Goal: Task Accomplishment & Management: Use online tool/utility

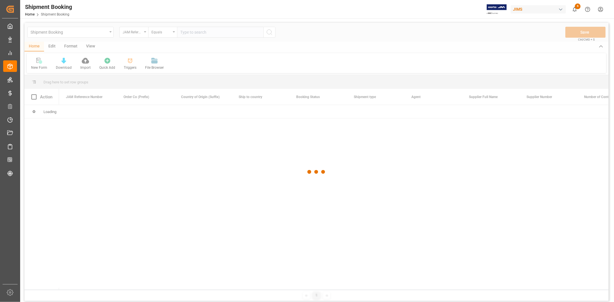
click at [77, 33] on div at bounding box center [316, 172] width 584 height 299
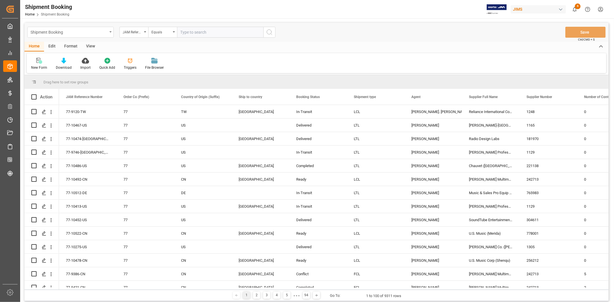
click at [79, 32] on div "Shipment Booking" at bounding box center [69, 31] width 77 height 7
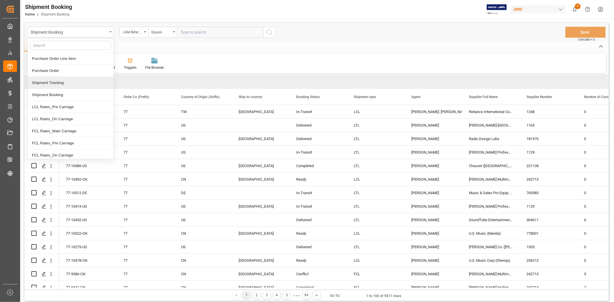
click at [69, 84] on div "Shipment Tracking" at bounding box center [71, 83] width 86 height 12
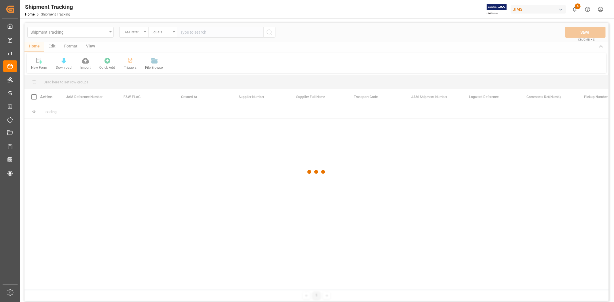
click at [189, 31] on div at bounding box center [316, 172] width 584 height 299
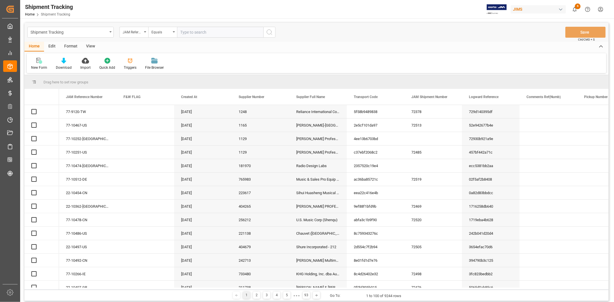
click at [188, 31] on input "text" at bounding box center [220, 32] width 86 height 11
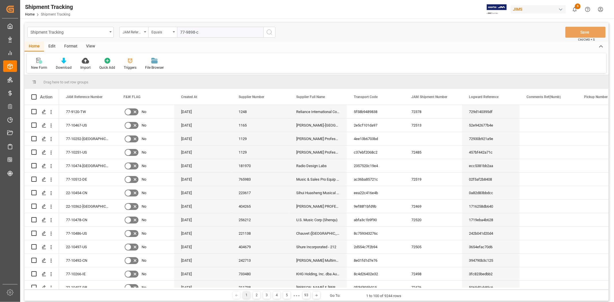
type input "77-9898-cn"
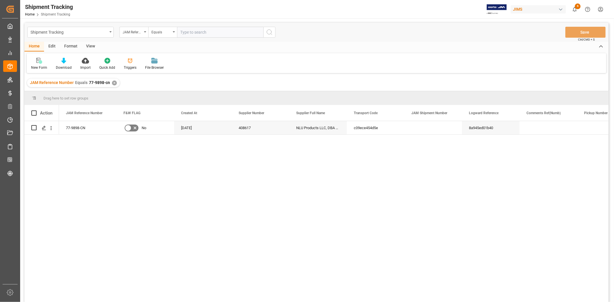
click at [91, 45] on div "View" at bounding box center [91, 47] width 18 height 10
click at [31, 65] on div "Default" at bounding box center [36, 67] width 11 height 5
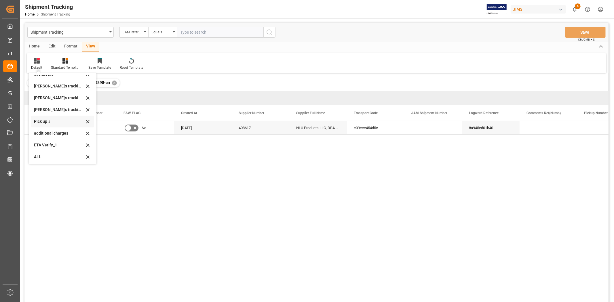
scroll to position [114, 0]
click at [48, 145] on div "ETA Verify_1" at bounding box center [59, 144] width 50 height 6
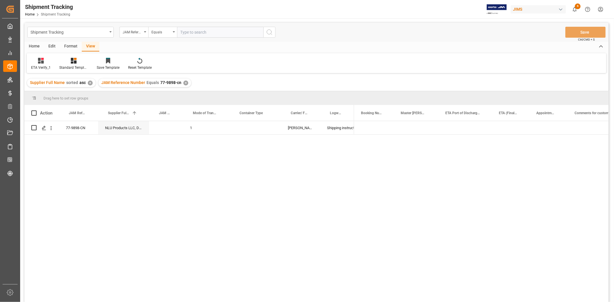
click at [179, 156] on div "77-9898-CN NLU Products LLC, DBA Bodyguardz 1 DELMAR Shipping instructions sent…" at bounding box center [316, 212] width 584 height 183
click at [249, 130] on div "Press SPACE to select this row." at bounding box center [255, 127] width 51 height 13
click at [241, 232] on div "LCL" at bounding box center [255, 232] width 35 height 6
click at [367, 125] on div "Press SPACE to select this row." at bounding box center [374, 127] width 40 height 13
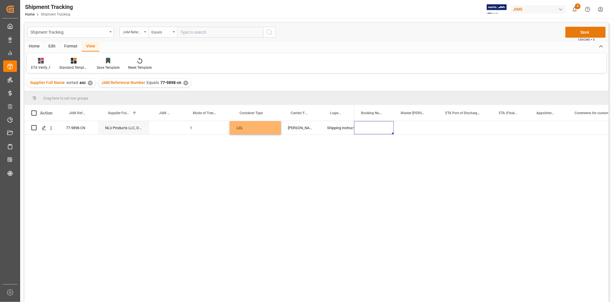
click at [583, 29] on button "Save" at bounding box center [586, 32] width 40 height 11
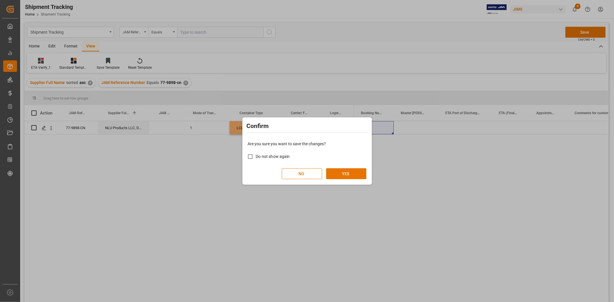
drag, startPoint x: 345, startPoint y: 171, endPoint x: 347, endPoint y: 164, distance: 6.4
click at [345, 170] on button "YES" at bounding box center [346, 173] width 40 height 11
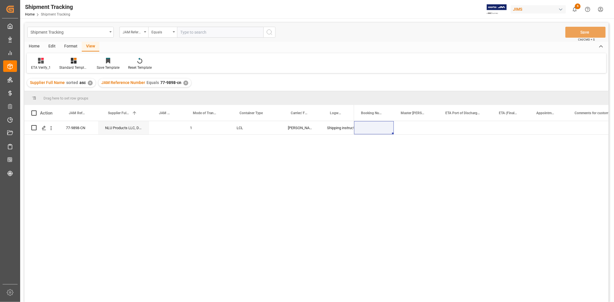
click at [185, 84] on div "✕" at bounding box center [185, 83] width 5 height 5
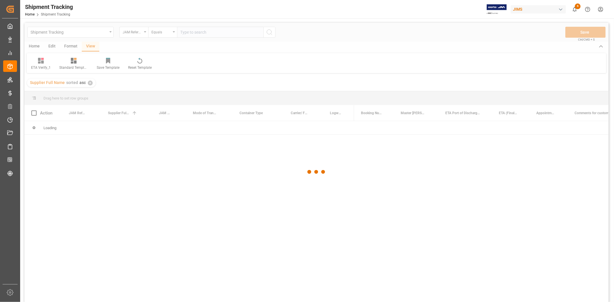
click at [204, 36] on div at bounding box center [316, 172] width 584 height 299
click at [203, 32] on div at bounding box center [316, 172] width 584 height 299
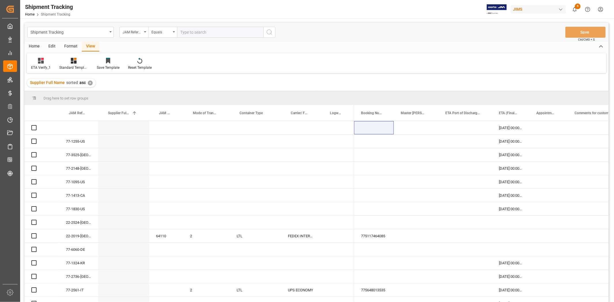
click at [203, 32] on input "text" at bounding box center [220, 32] width 86 height 11
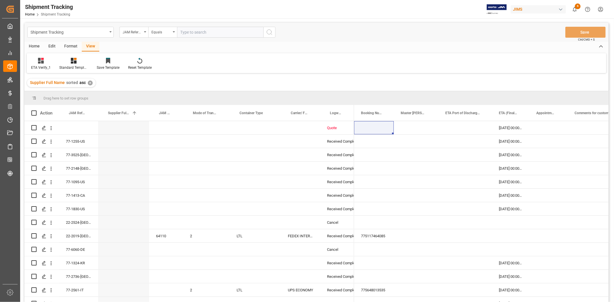
paste input "77-10509-CN"
type input "77-10509-CN"
click at [269, 31] on icon "search button" at bounding box center [269, 32] width 7 height 7
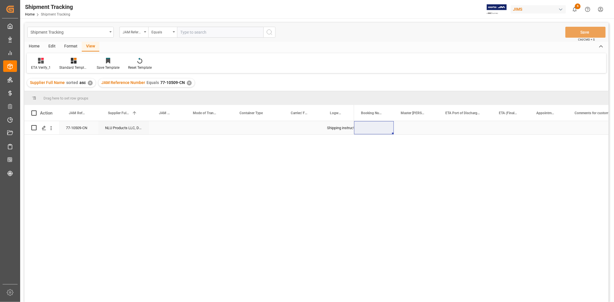
click at [294, 132] on div "Press SPACE to select this row." at bounding box center [300, 127] width 39 height 13
click at [251, 127] on div "Press SPACE to select this row." at bounding box center [255, 127] width 51 height 13
click at [271, 130] on button "Select" at bounding box center [255, 131] width 42 height 11
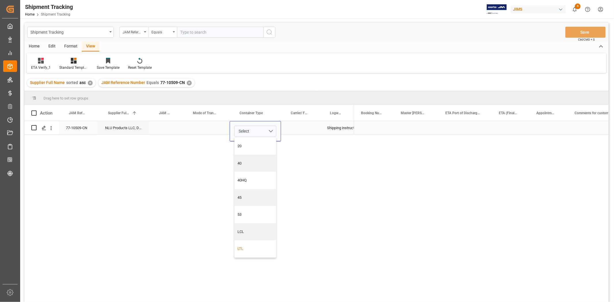
click at [240, 249] on div "LTL" at bounding box center [255, 249] width 35 height 6
click at [298, 128] on div "Press SPACE to select this row." at bounding box center [300, 127] width 39 height 13
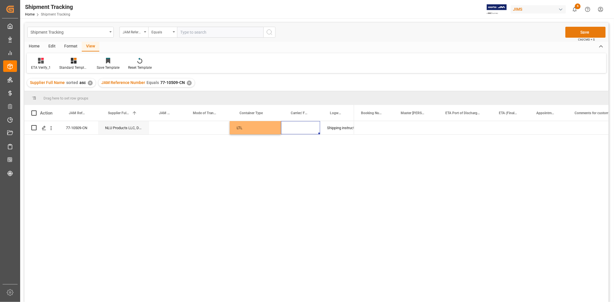
click at [585, 33] on button "Save" at bounding box center [586, 32] width 40 height 11
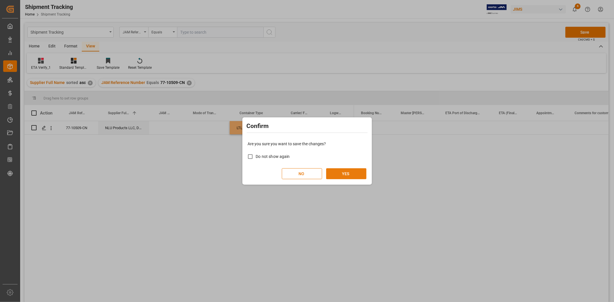
click at [339, 174] on button "YES" at bounding box center [346, 173] width 40 height 11
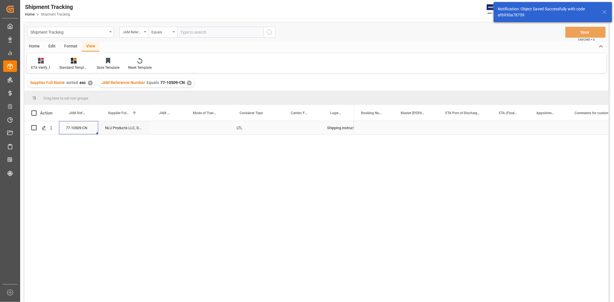
click at [76, 125] on div "77-10509-CN" at bounding box center [78, 127] width 39 height 13
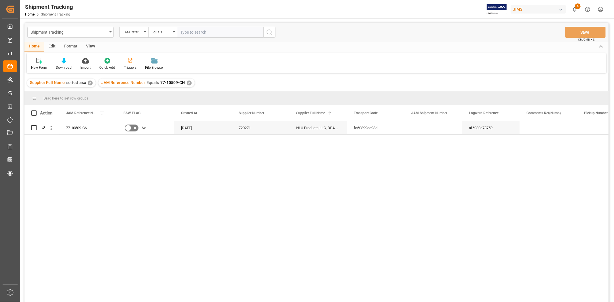
click at [108, 33] on div "Shipment Tracking" at bounding box center [70, 32] width 86 height 11
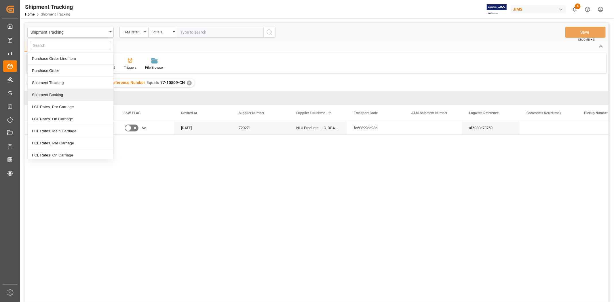
click at [63, 96] on div "Shipment Booking" at bounding box center [71, 95] width 86 height 12
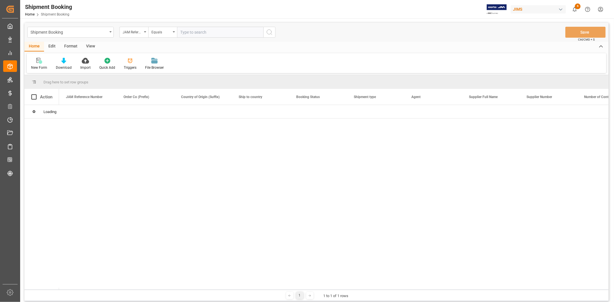
click at [202, 32] on input "text" at bounding box center [220, 32] width 86 height 11
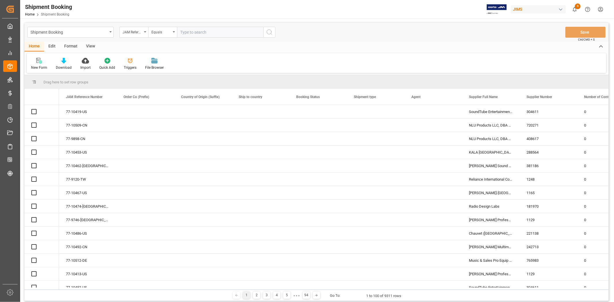
paste input "77-10509-CN"
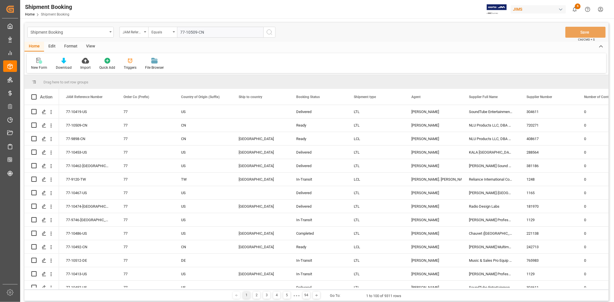
type input "77-10509-CN"
click at [267, 29] on icon "search button" at bounding box center [269, 32] width 7 height 7
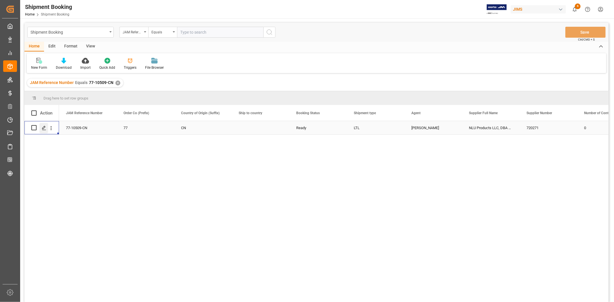
click at [43, 131] on div "Press SPACE to select this row." at bounding box center [43, 128] width 9 height 11
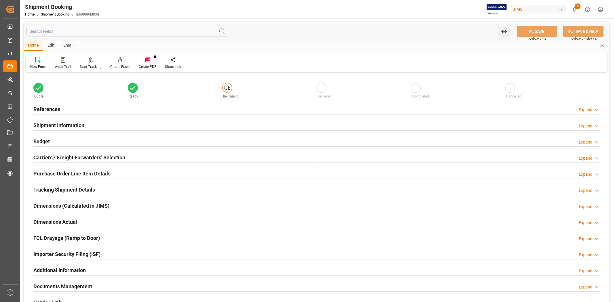
click at [49, 156] on h2 "Carriers'/ Freight Forwarders' Selection" at bounding box center [79, 158] width 92 height 8
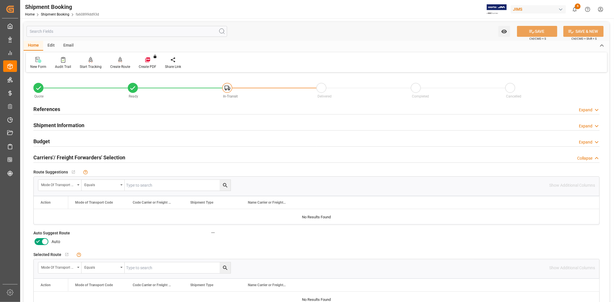
click at [36, 240] on icon at bounding box center [38, 241] width 7 height 7
click at [0, 0] on input "checkbox" at bounding box center [0, 0] width 0 height 0
click at [533, 30] on icon at bounding box center [532, 32] width 6 height 6
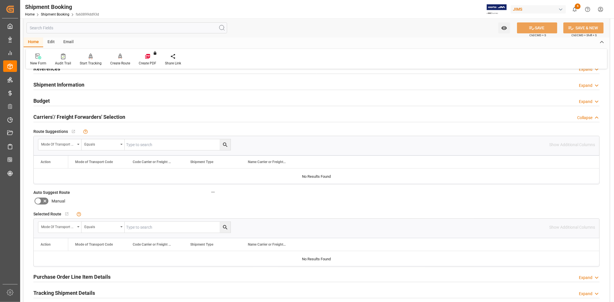
scroll to position [64, 0]
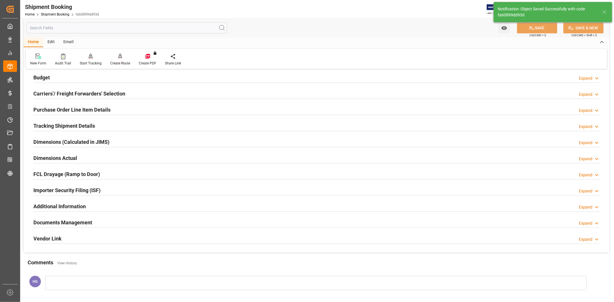
click at [65, 108] on h2 "Purchase Order Line Item Details" at bounding box center [71, 110] width 77 height 8
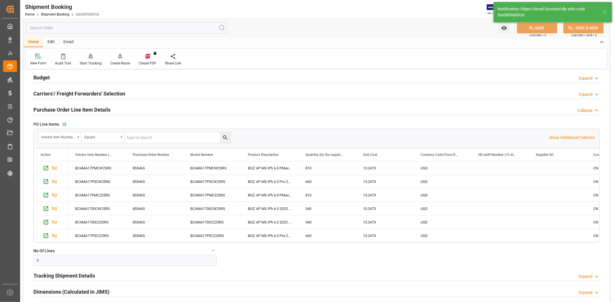
click at [61, 93] on h2 "Carriers'/ Freight Forwarders' Selection" at bounding box center [79, 94] width 92 height 8
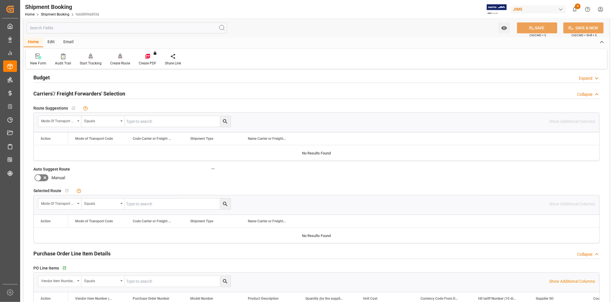
click at [114, 60] on div "Create Route" at bounding box center [120, 59] width 29 height 13
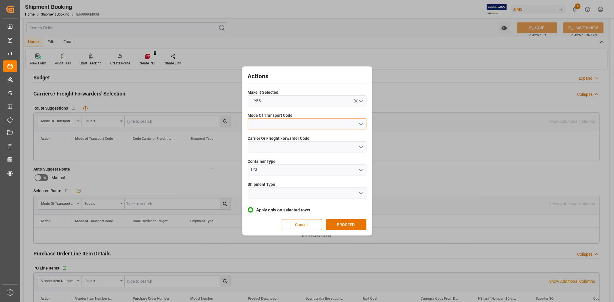
click at [280, 126] on button "open menu" at bounding box center [307, 124] width 119 height 11
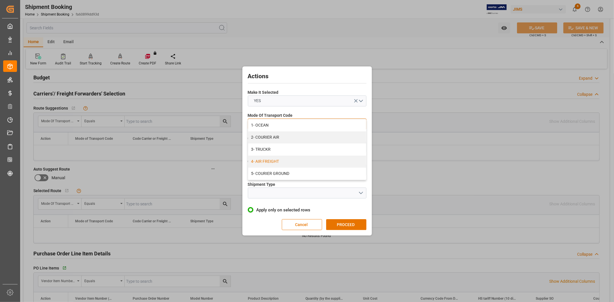
click at [273, 162] on div "4- AIR FREIGHT" at bounding box center [307, 162] width 118 height 12
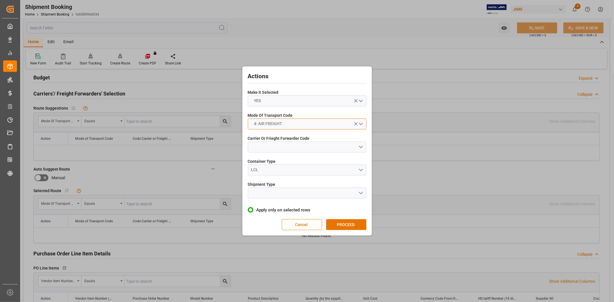
click at [297, 122] on button "4- AIR FREIGHT" at bounding box center [307, 124] width 119 height 11
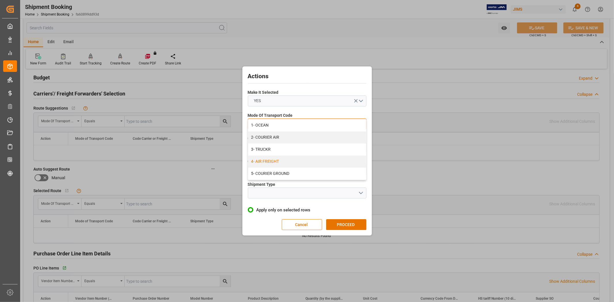
click at [269, 160] on div "4- AIR FREIGHT" at bounding box center [307, 162] width 118 height 12
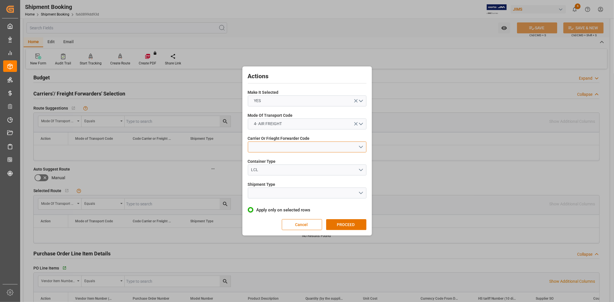
click at [267, 146] on button "open menu" at bounding box center [307, 147] width 119 height 11
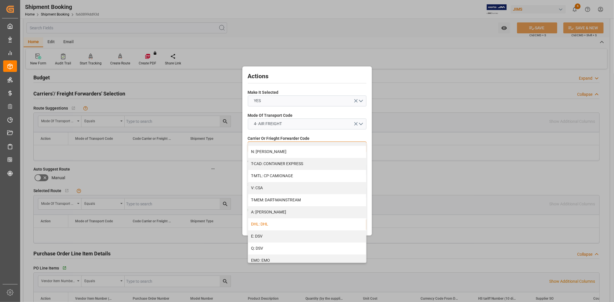
scroll to position [32, 0]
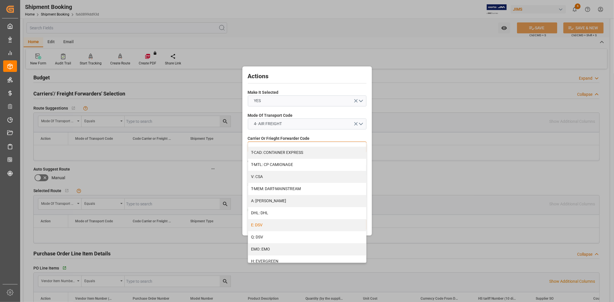
click at [270, 227] on div "E: DSV" at bounding box center [307, 225] width 118 height 12
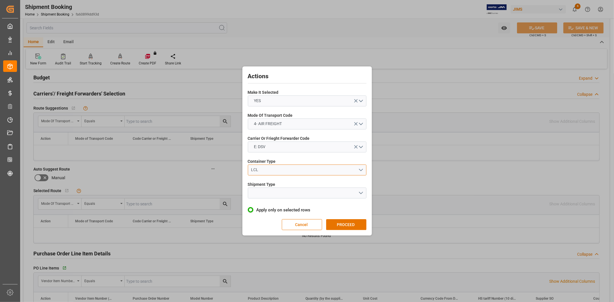
click at [283, 169] on div "LCL" at bounding box center [304, 170] width 107 height 6
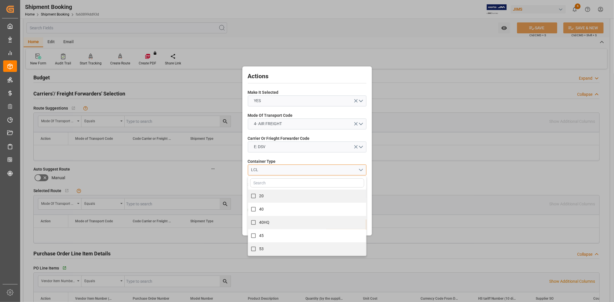
click at [283, 169] on div "LCL" at bounding box center [304, 170] width 107 height 6
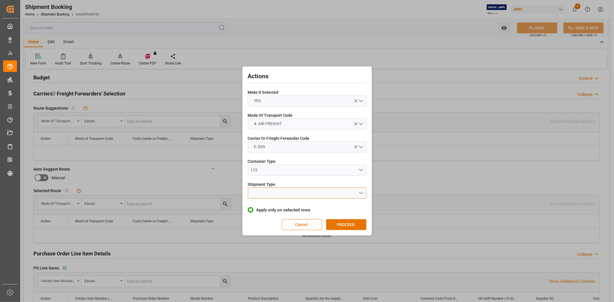
click at [273, 192] on button "open menu" at bounding box center [307, 193] width 119 height 11
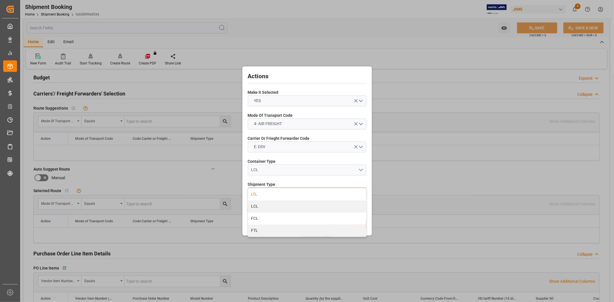
click at [262, 192] on div "LTL" at bounding box center [307, 195] width 118 height 12
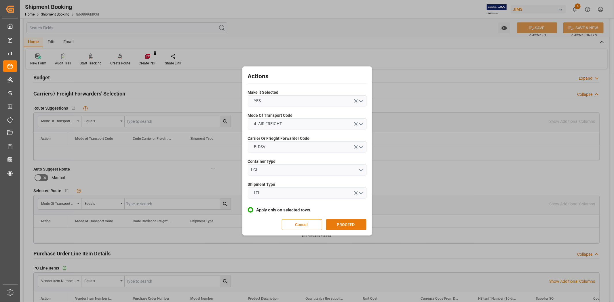
click at [331, 223] on button "PROCEED" at bounding box center [346, 224] width 40 height 11
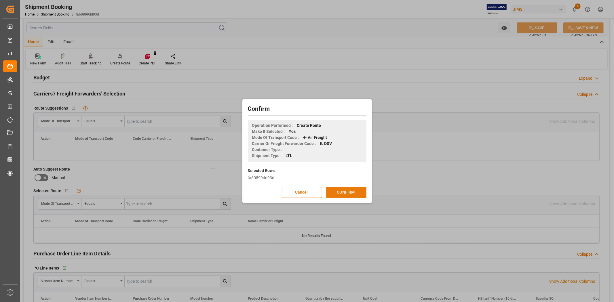
click at [341, 195] on button "CONFIRM" at bounding box center [346, 192] width 40 height 11
